Goal: Find specific page/section: Find specific page/section

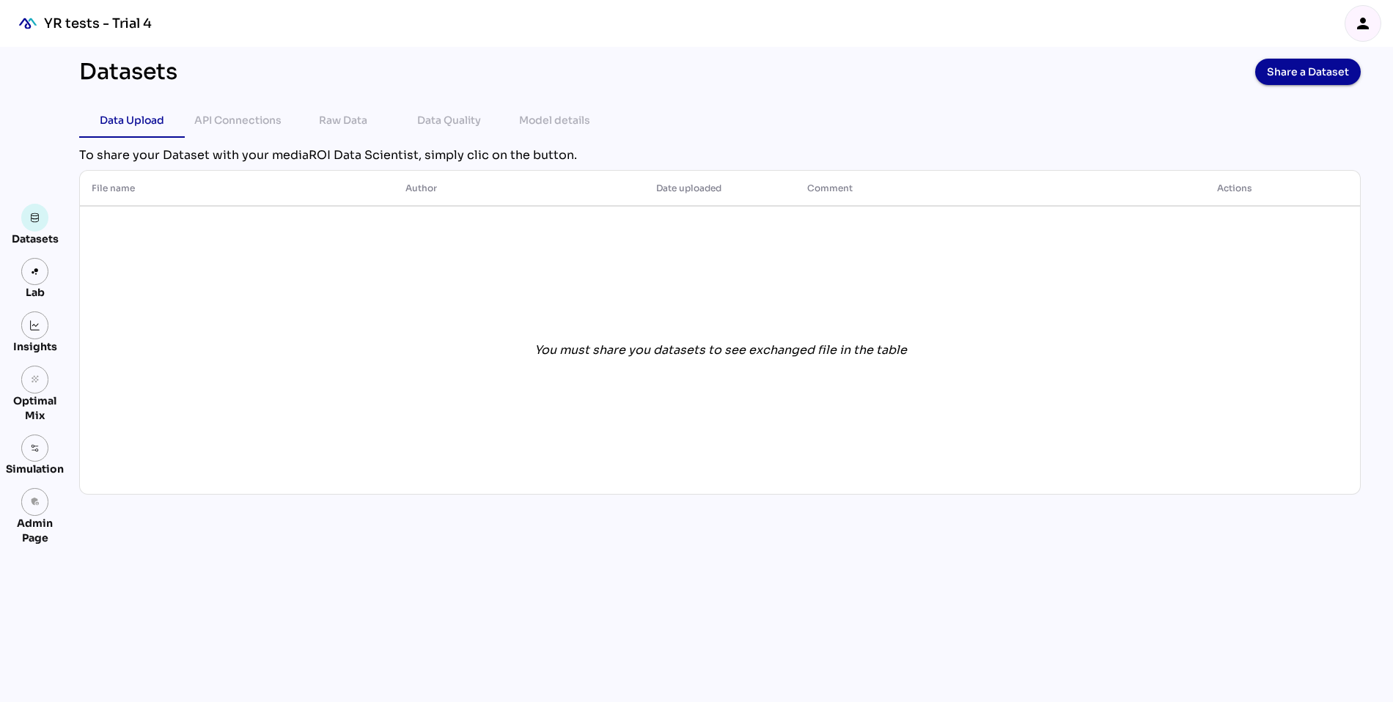
click at [1366, 21] on icon "person" at bounding box center [1363, 24] width 18 height 18
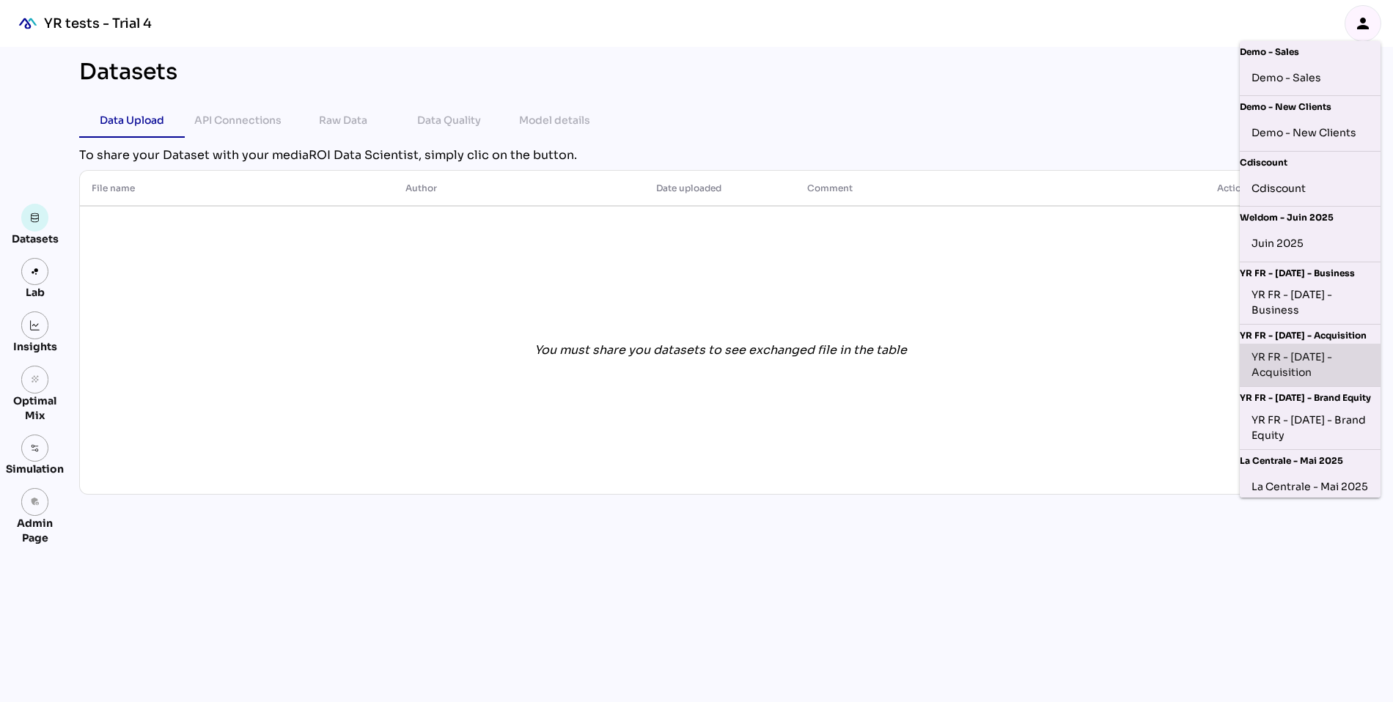
scroll to position [568, 0]
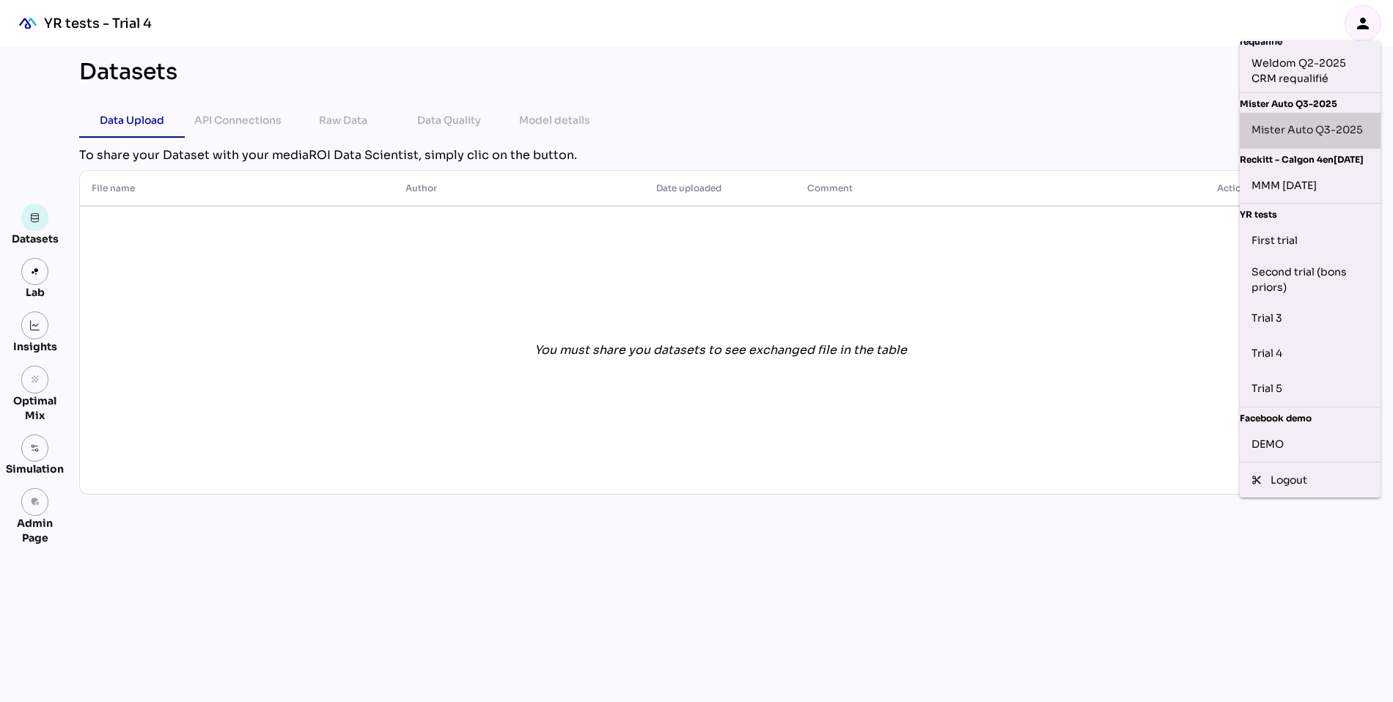
click at [1296, 119] on div "Mister Auto Q3-2025" at bounding box center [1310, 130] width 117 height 23
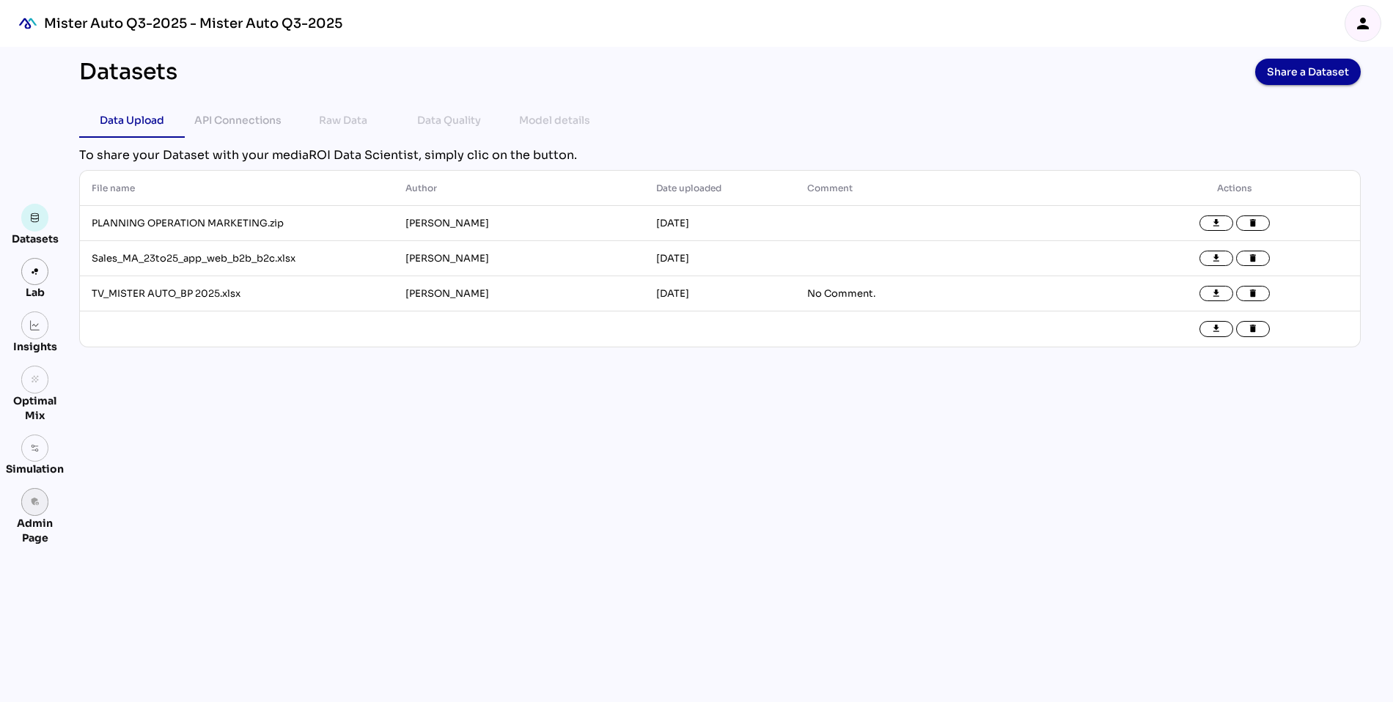
click at [34, 502] on icon "admin_panel_settings" at bounding box center [35, 502] width 10 height 10
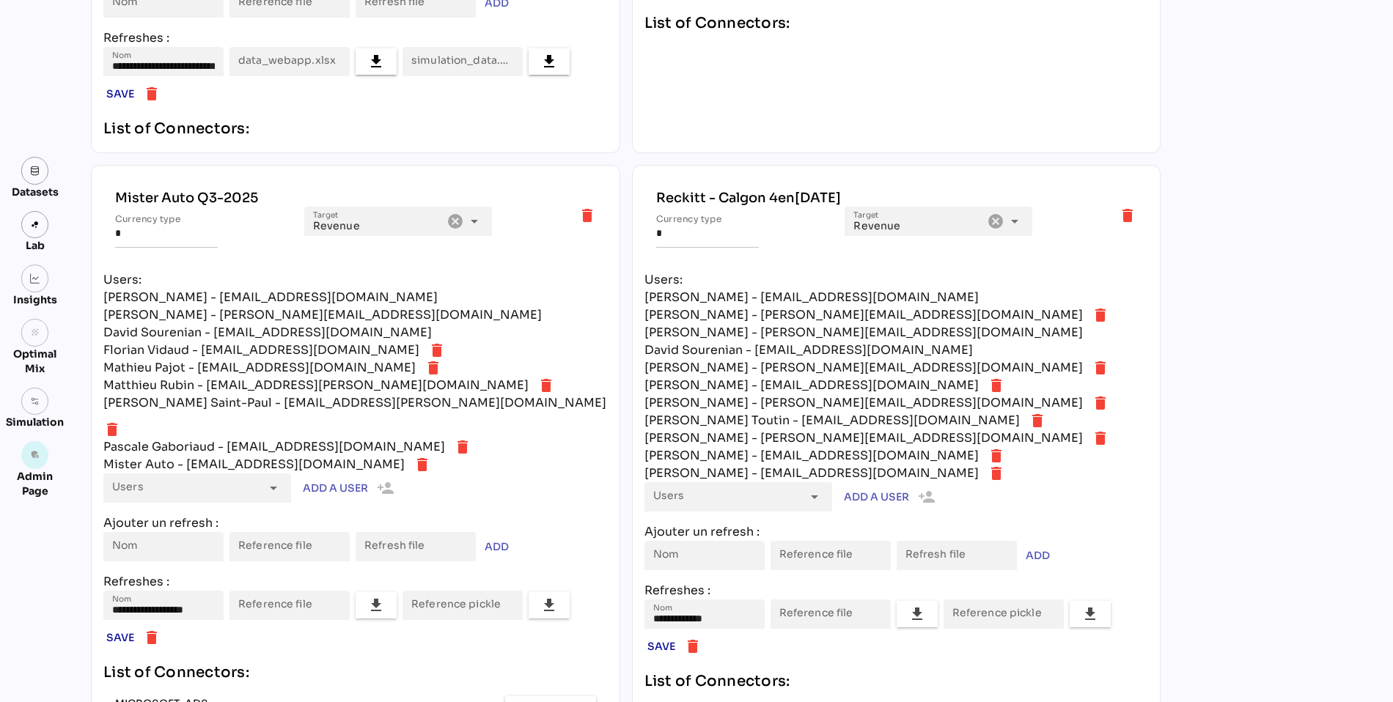
scroll to position [4862, 0]
